Goal: Task Accomplishment & Management: Manage account settings

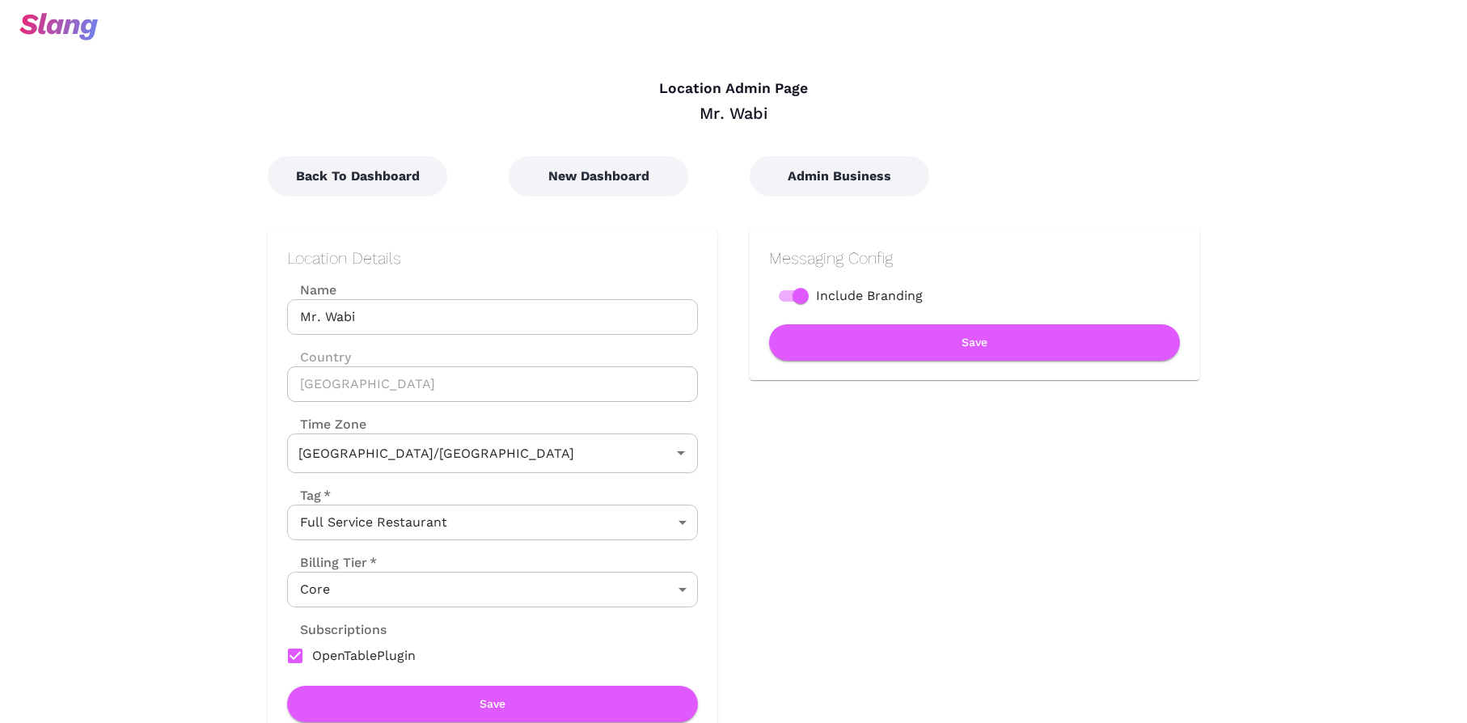
type input "Australian EST ([GEOGRAPHIC_DATA])"
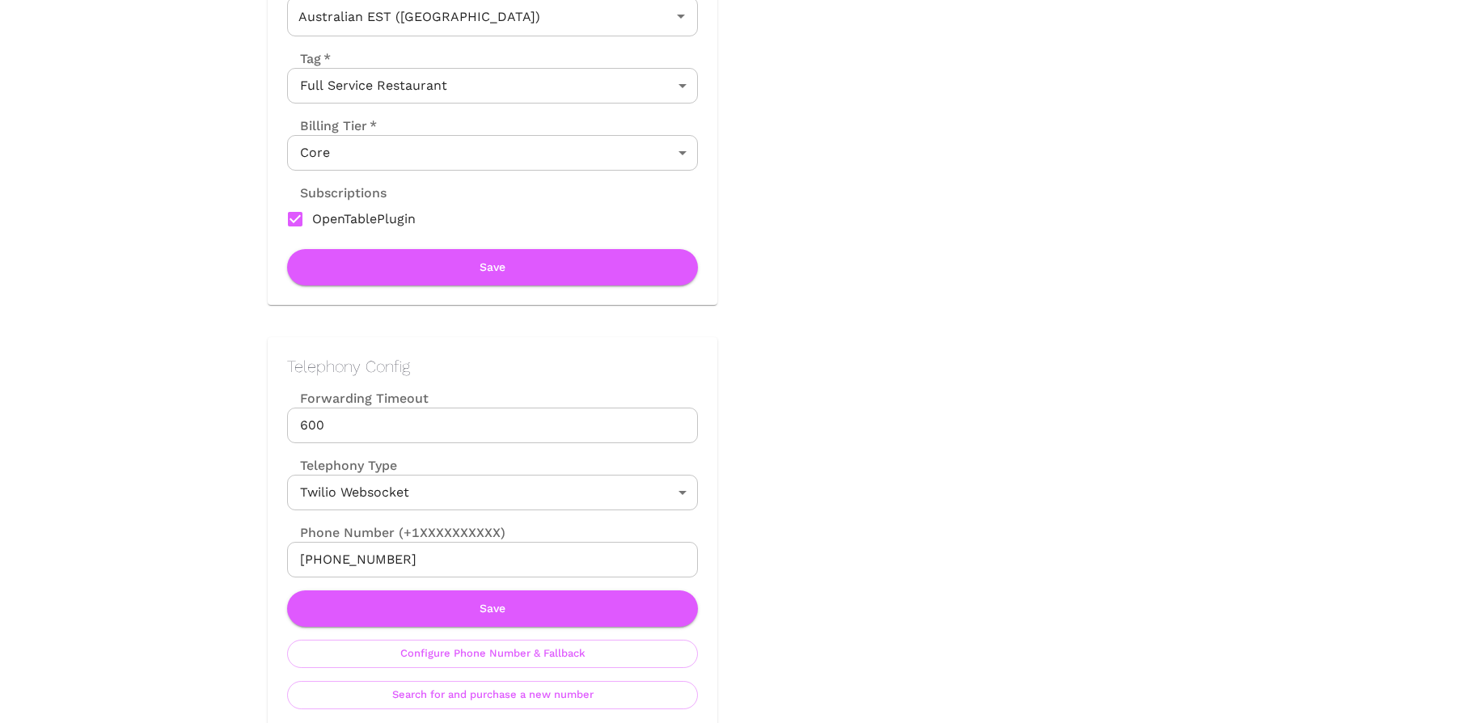
scroll to position [470, 0]
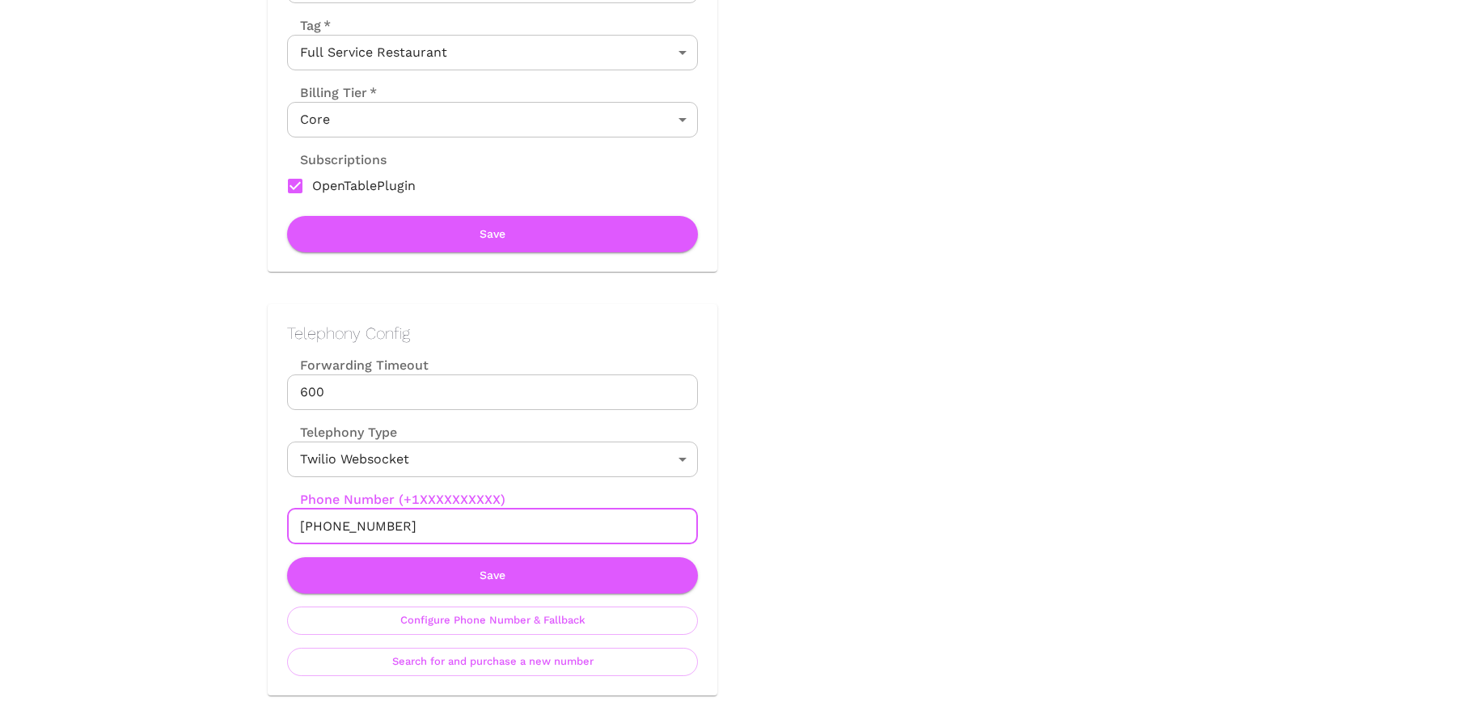
drag, startPoint x: 396, startPoint y: 528, endPoint x: 289, endPoint y: 520, distance: 107.0
click at [289, 520] on input "[PHONE_NUMBER]" at bounding box center [492, 527] width 411 height 36
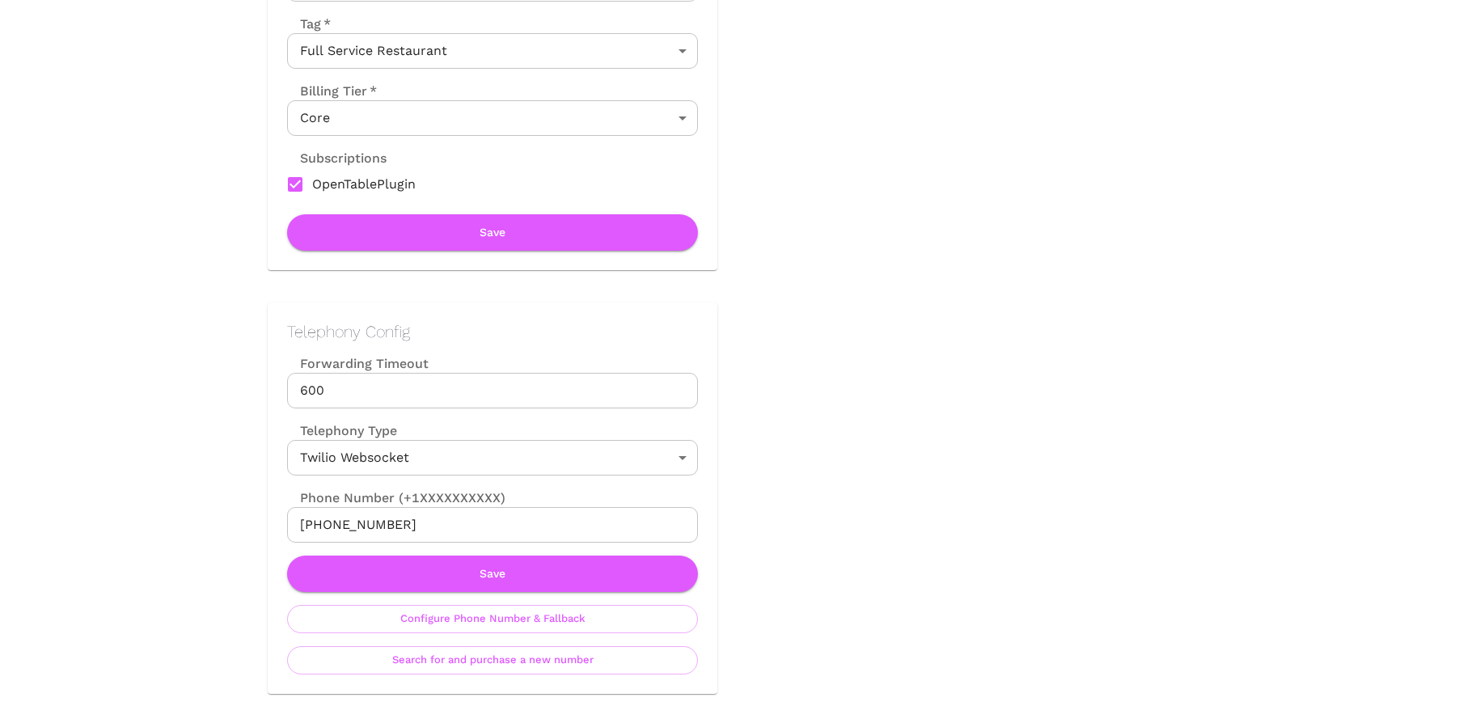
scroll to position [608, 0]
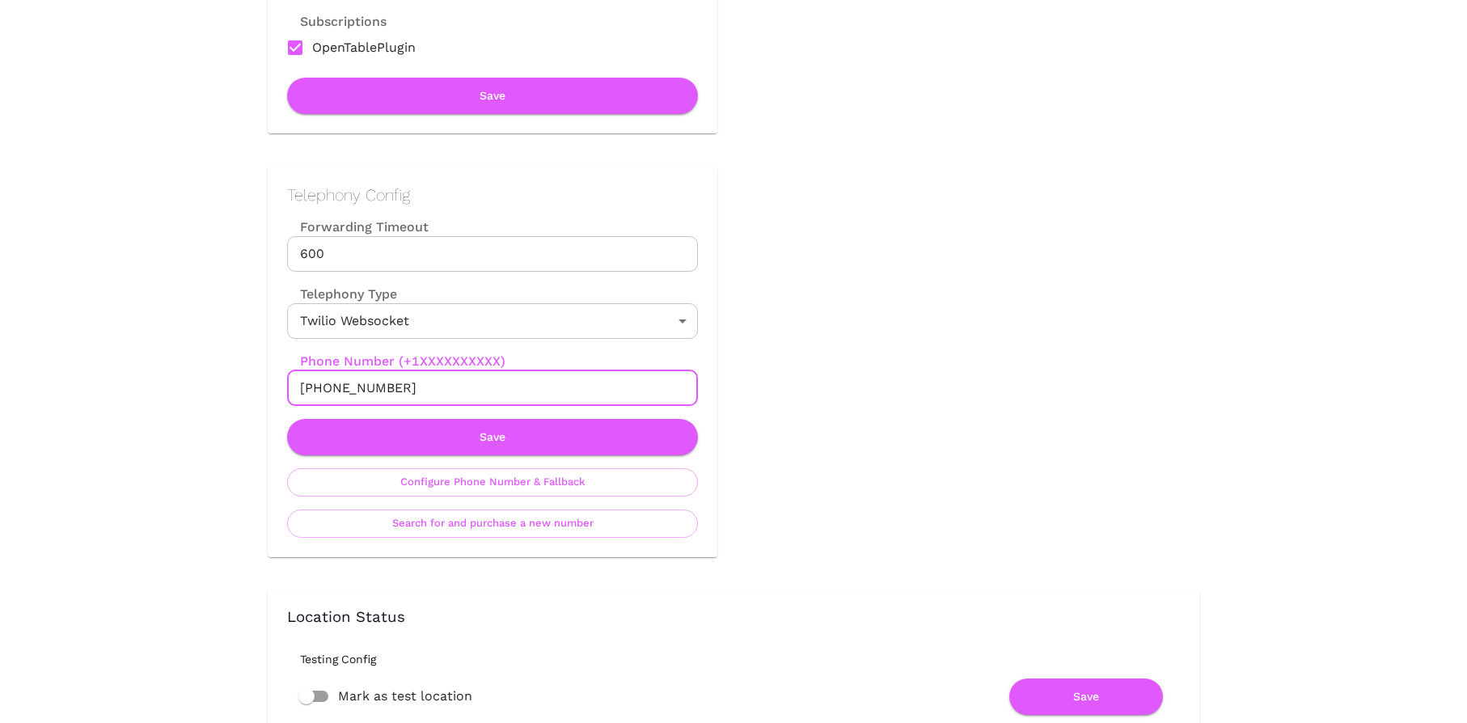
drag, startPoint x: 417, startPoint y: 386, endPoint x: 298, endPoint y: 382, distance: 118.9
click at [298, 382] on input "[PHONE_NUMBER]" at bounding box center [492, 388] width 411 height 36
